Goal: Register for event/course

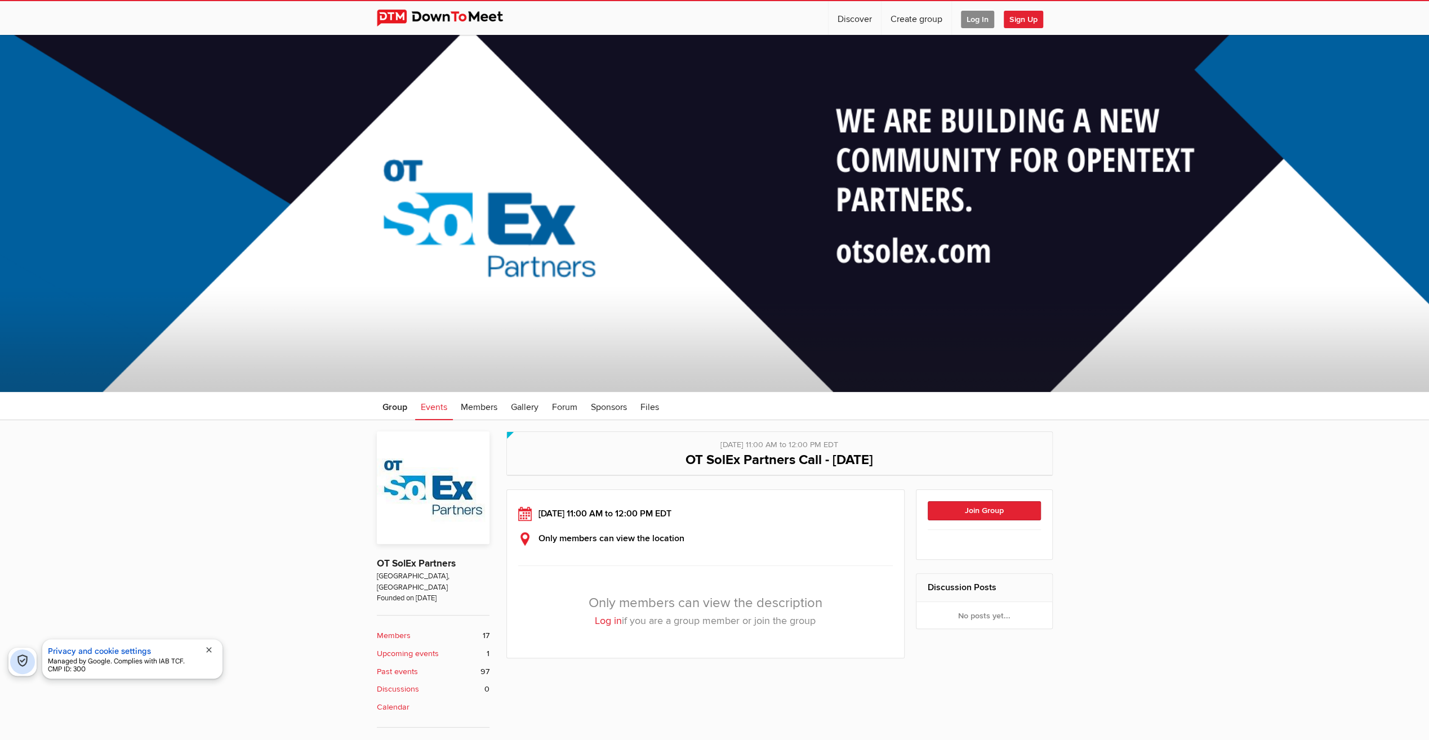
click at [982, 18] on span "Log In" at bounding box center [977, 19] width 33 height 17
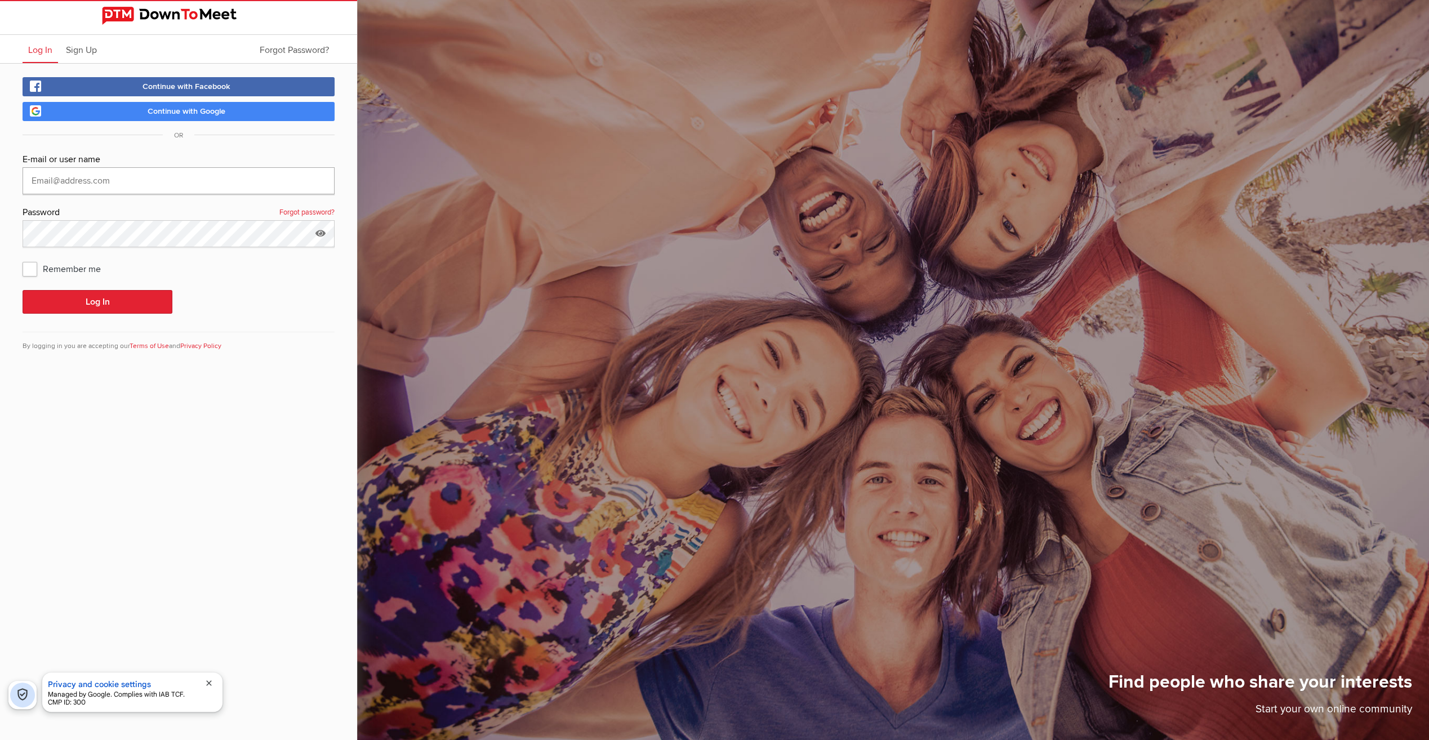
type input "[PERSON_NAME][EMAIL_ADDRESS][PERSON_NAME][DOMAIN_NAME]"
click at [26, 269] on span "Remember me" at bounding box center [68, 269] width 90 height 20
click at [23, 259] on input "Remember me" at bounding box center [22, 258] width 1 height 1
checkbox input "true"
click at [90, 301] on button "Log In" at bounding box center [98, 302] width 150 height 24
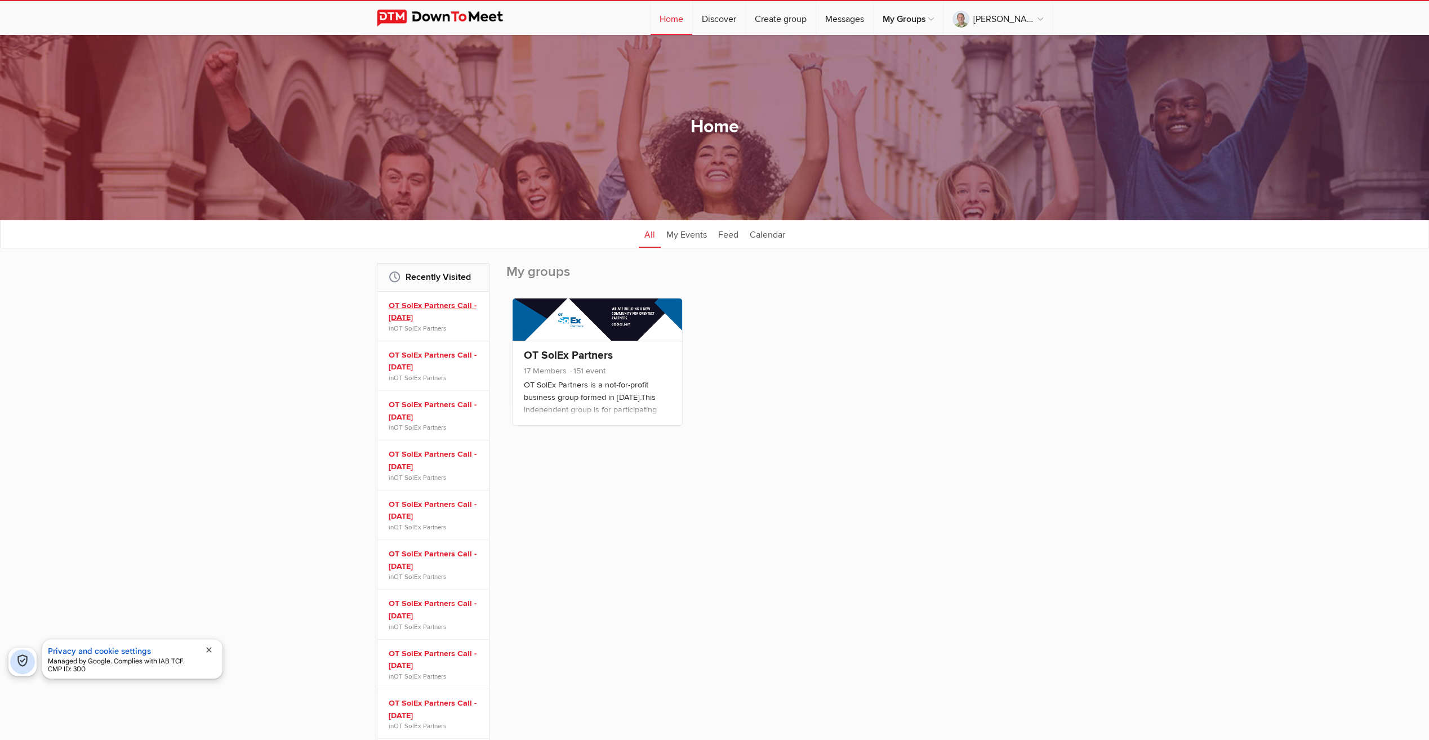
click at [426, 304] on link "OT SolEx Partners Call - [DATE]" at bounding box center [435, 312] width 92 height 24
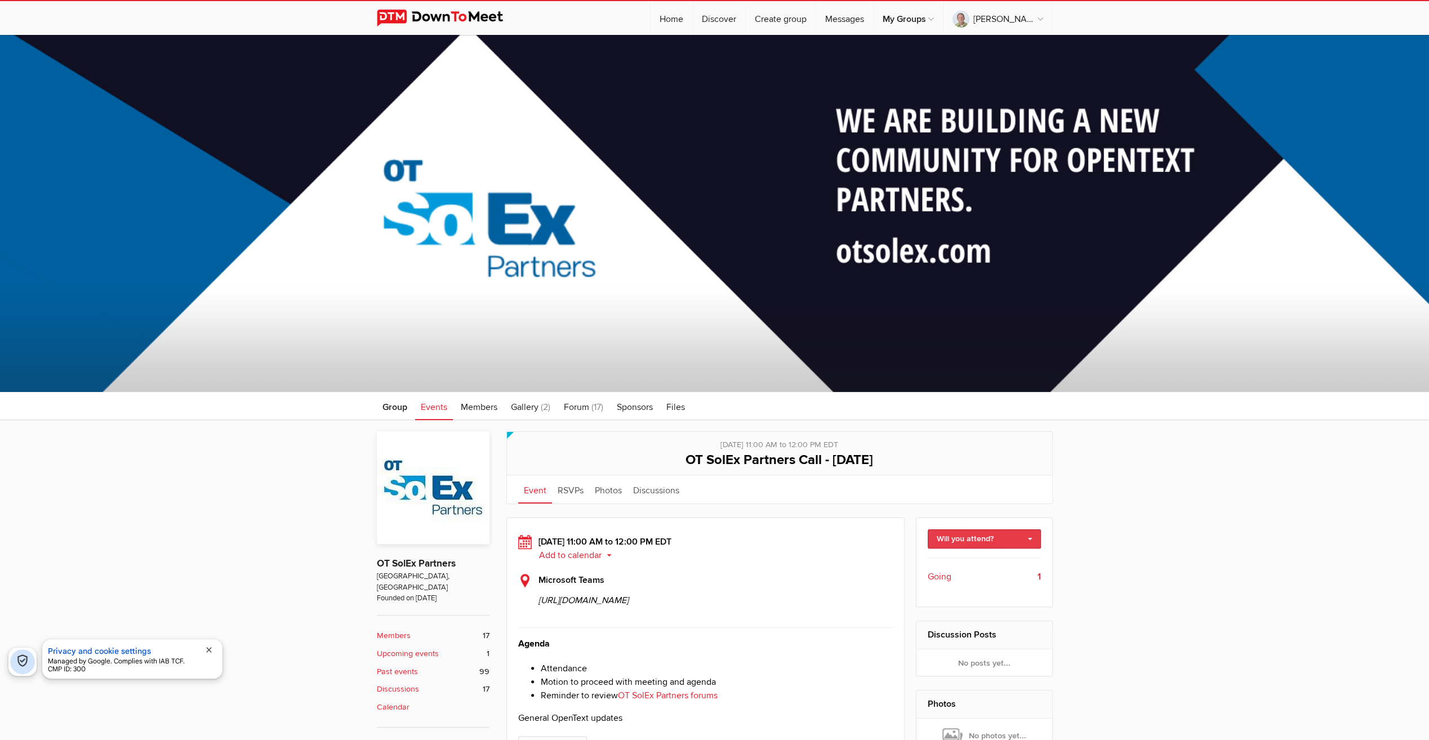
click at [957, 535] on link "Will you attend?" at bounding box center [984, 539] width 113 height 19
click at [958, 563] on link "I'm going" at bounding box center [984, 563] width 112 height 17
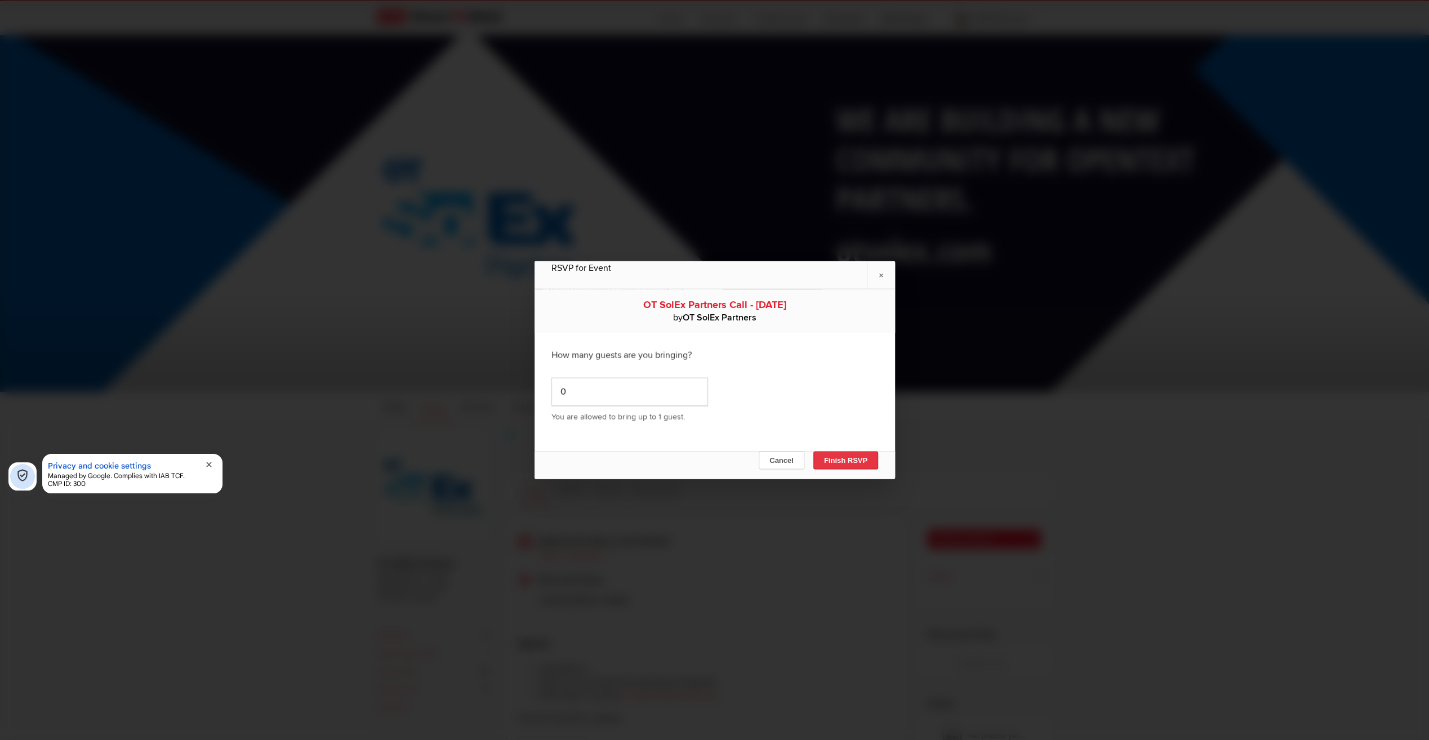
click at [859, 461] on button "Finish RSVP" at bounding box center [845, 461] width 65 height 18
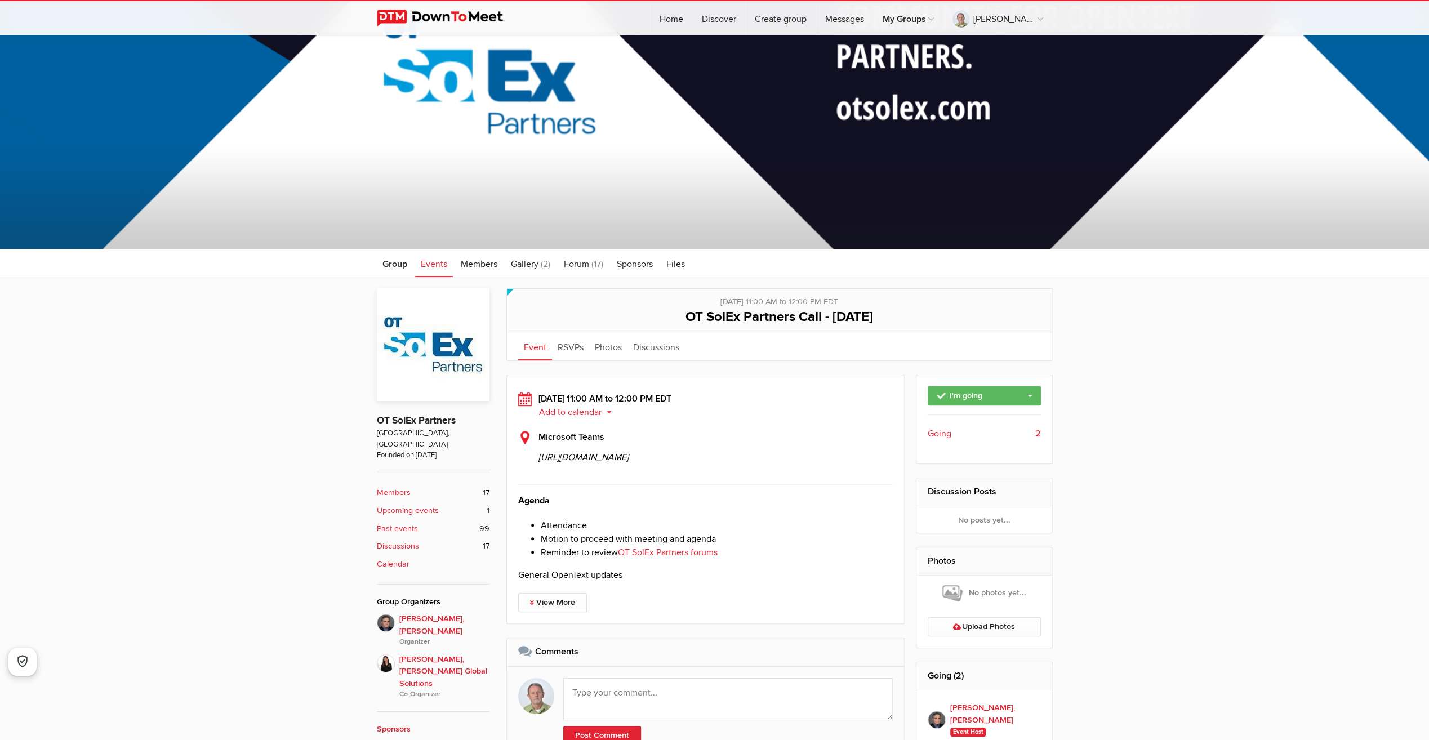
scroll to position [169, 0]
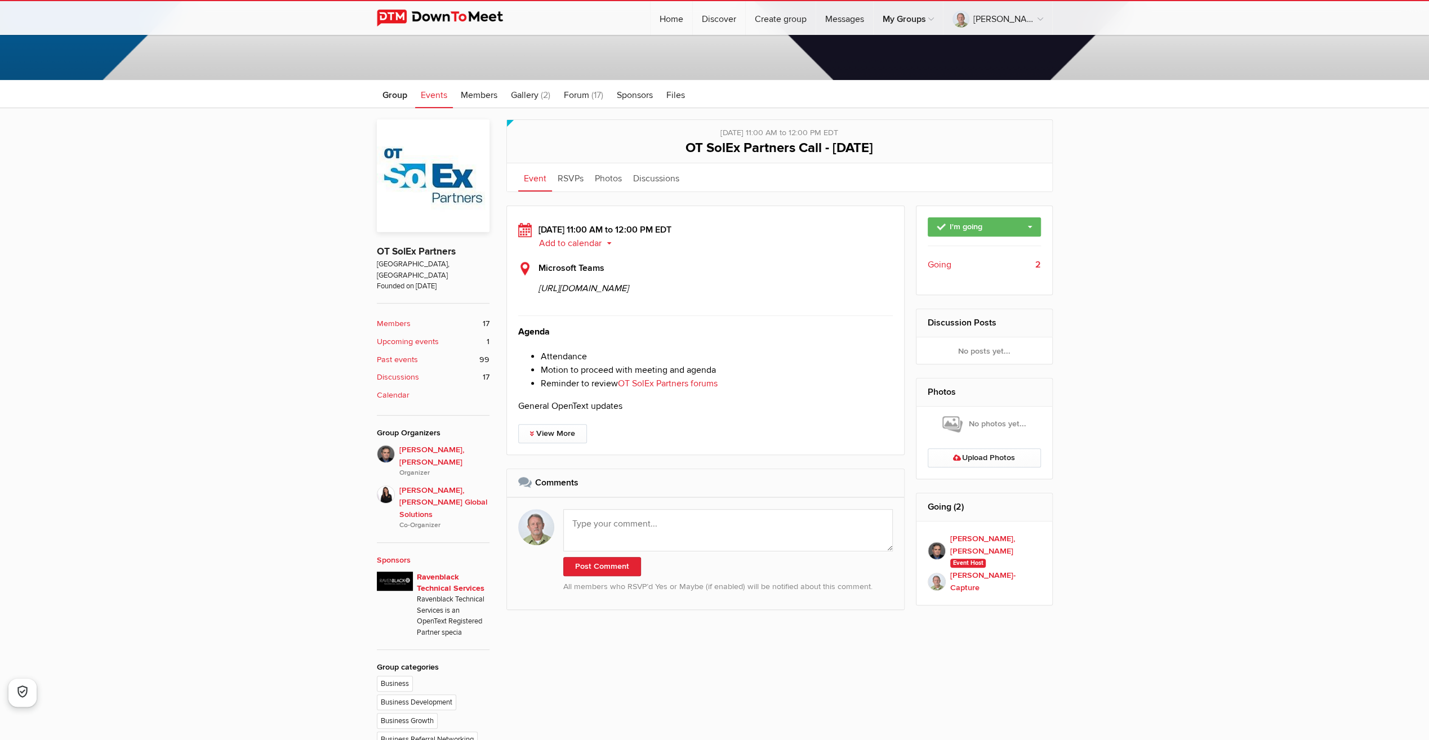
scroll to position [338, 0]
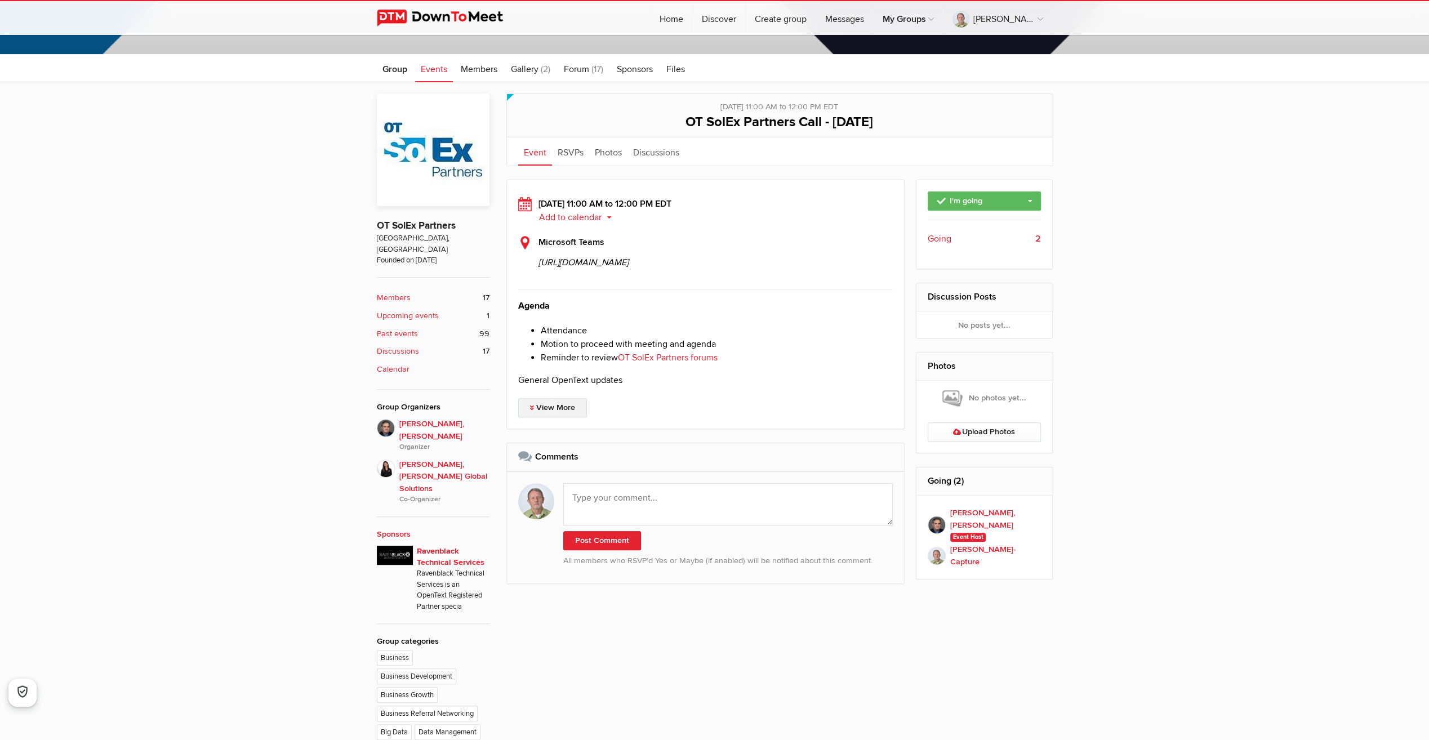
click at [555, 417] on link "View More" at bounding box center [552, 407] width 69 height 19
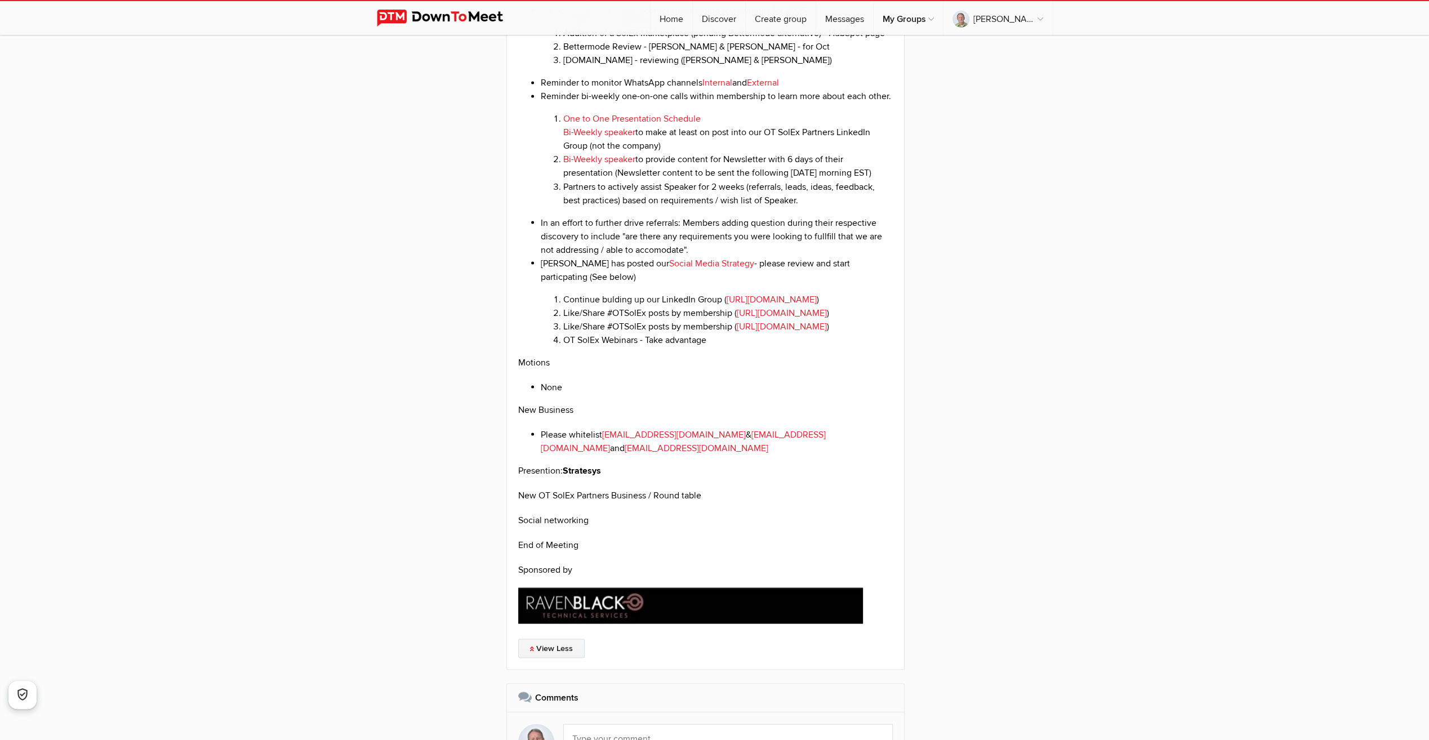
scroll to position [1972, 0]
